Goal: Find specific page/section: Find specific page/section

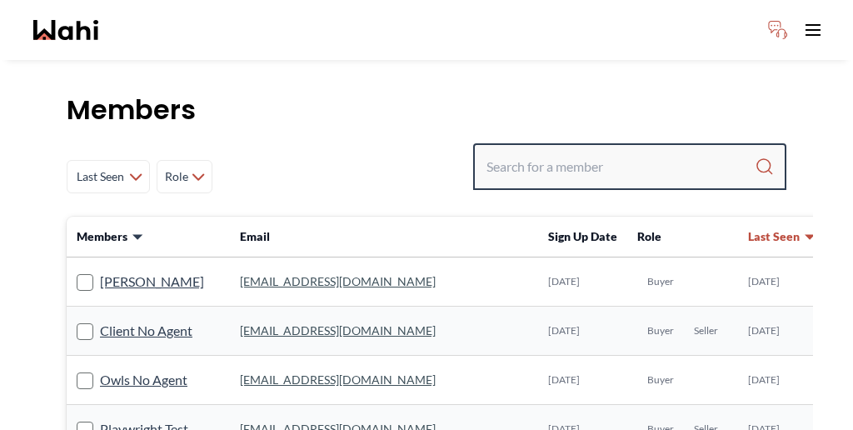
click at [655, 152] on input "Search input" at bounding box center [620, 167] width 268 height 30
paste input "Bryce"
type input "Bryce"
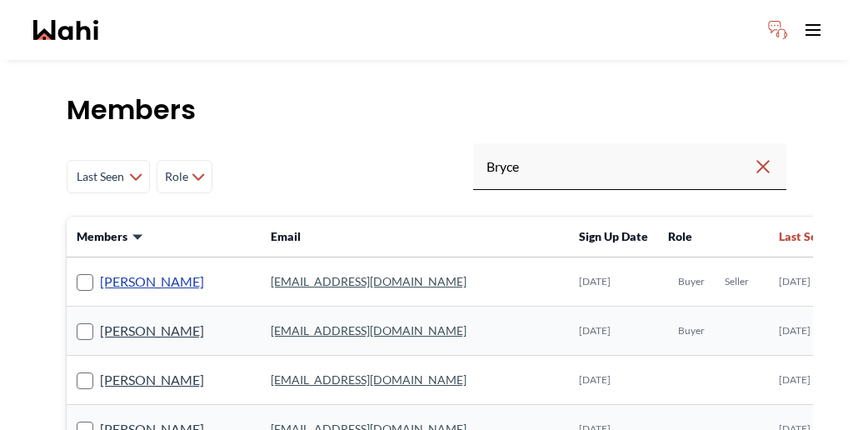
click at [112, 271] on link "[PERSON_NAME]" at bounding box center [152, 282] width 104 height 22
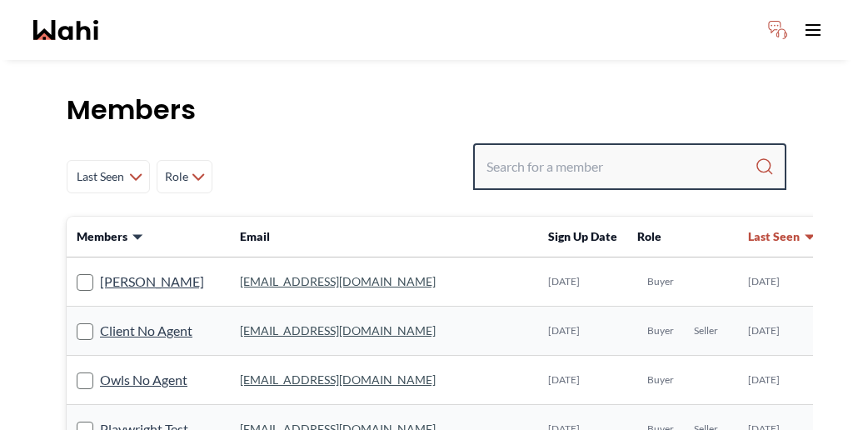
click at [620, 152] on input "Search input" at bounding box center [620, 167] width 268 height 30
paste input "Bryce"
type input "Bryce"
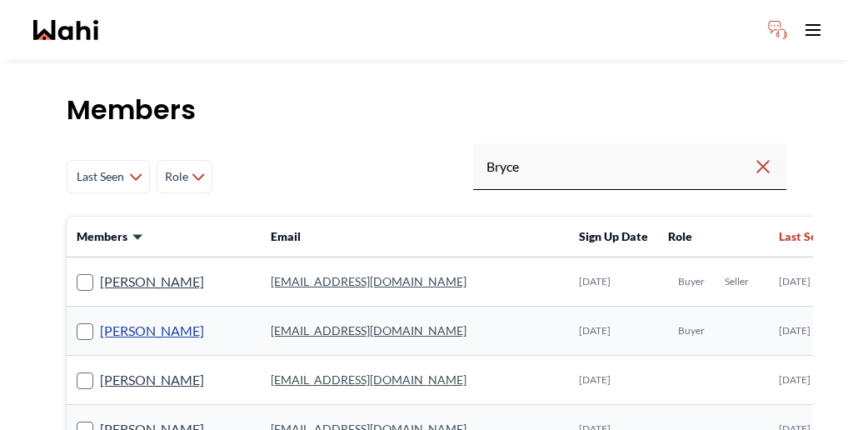
click at [121, 320] on link "[PERSON_NAME]" at bounding box center [152, 331] width 104 height 22
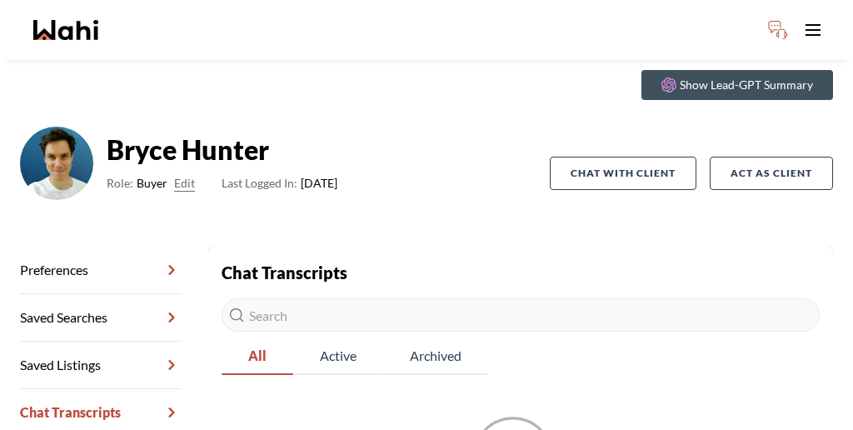
scroll to position [80, 0]
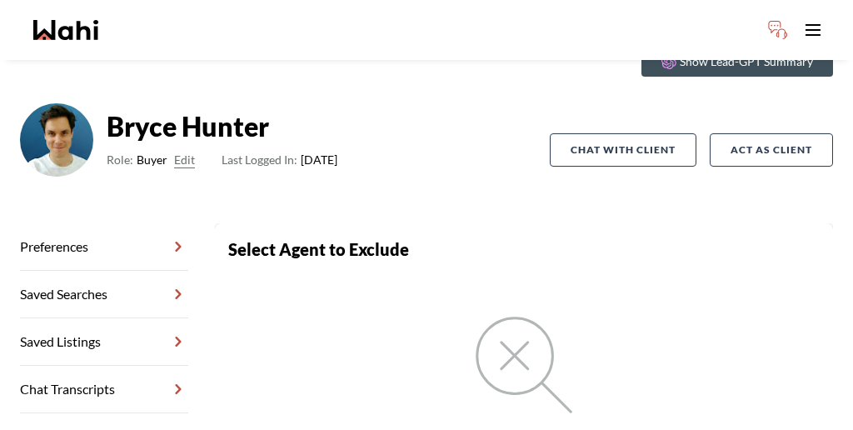
click at [96, 413] on link "Activity Feed" at bounding box center [104, 436] width 168 height 47
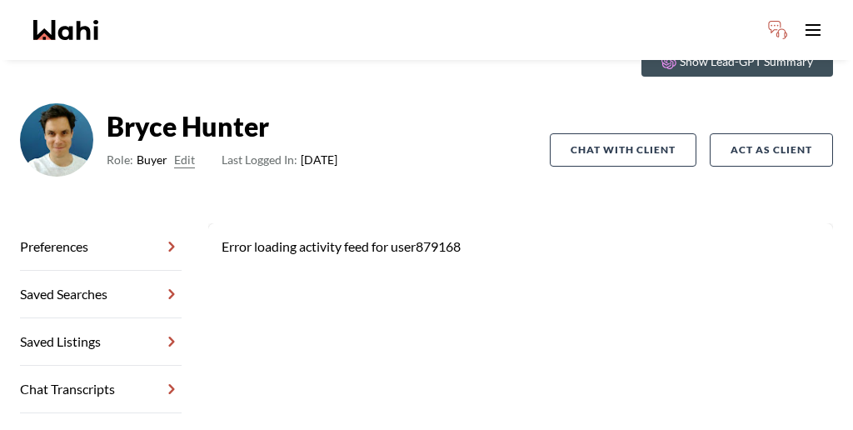
click at [97, 223] on link "Preferences" at bounding box center [101, 246] width 162 height 47
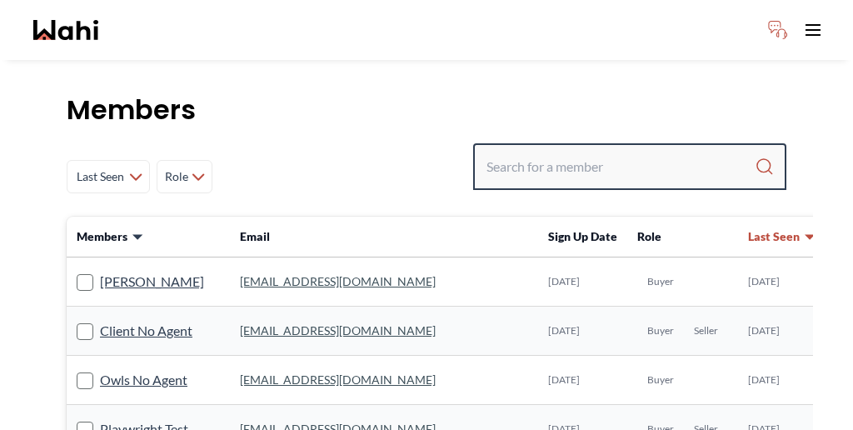
click at [613, 152] on input "Search input" at bounding box center [620, 167] width 268 height 30
paste input "Sarah Hunter"
type input "Sarah Hunter"
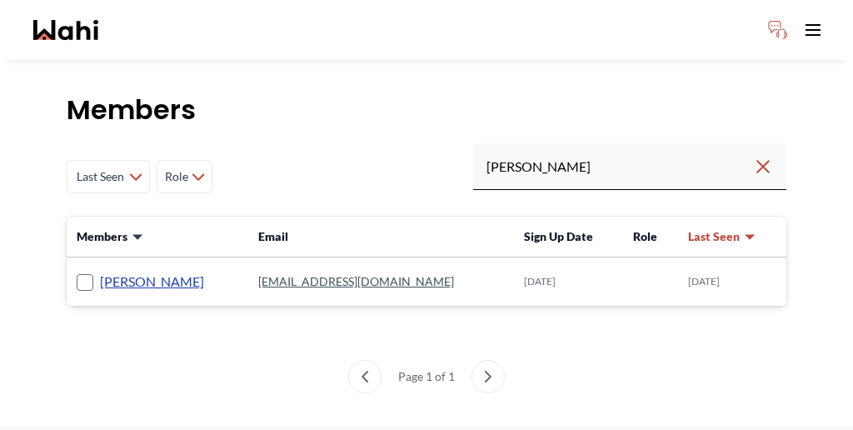
click at [117, 271] on link "Sarah Hunter" at bounding box center [152, 282] width 104 height 22
